Goal: Task Accomplishment & Management: Use online tool/utility

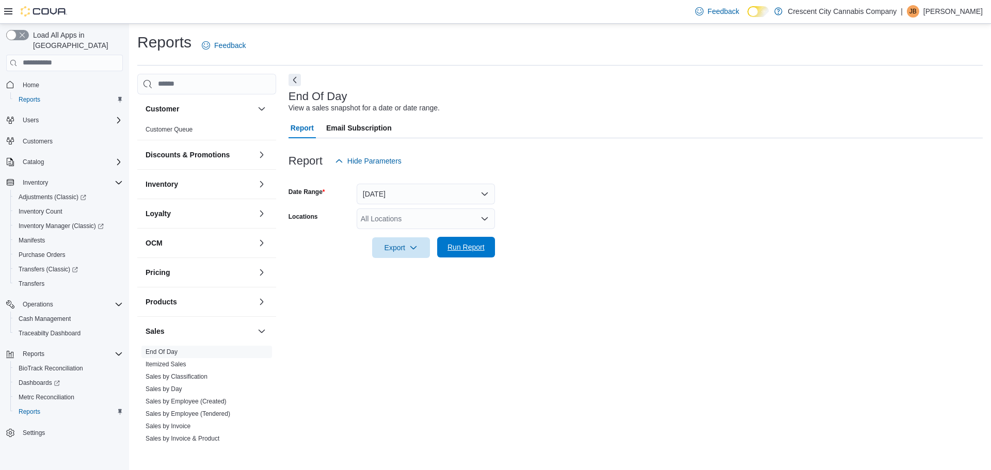
click at [484, 250] on span "Run Report" at bounding box center [465, 247] width 37 height 10
